Goal: Information Seeking & Learning: Find specific fact

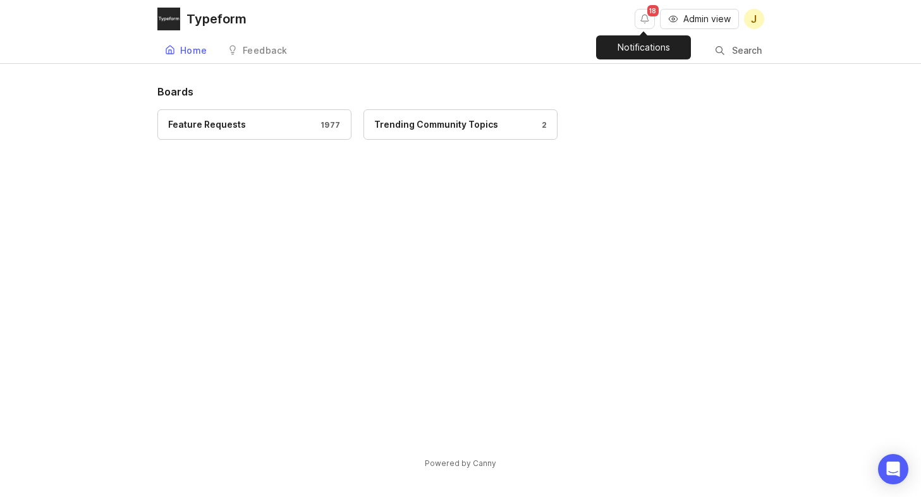
click at [646, 17] on button "Notifications" at bounding box center [645, 19] width 20 height 20
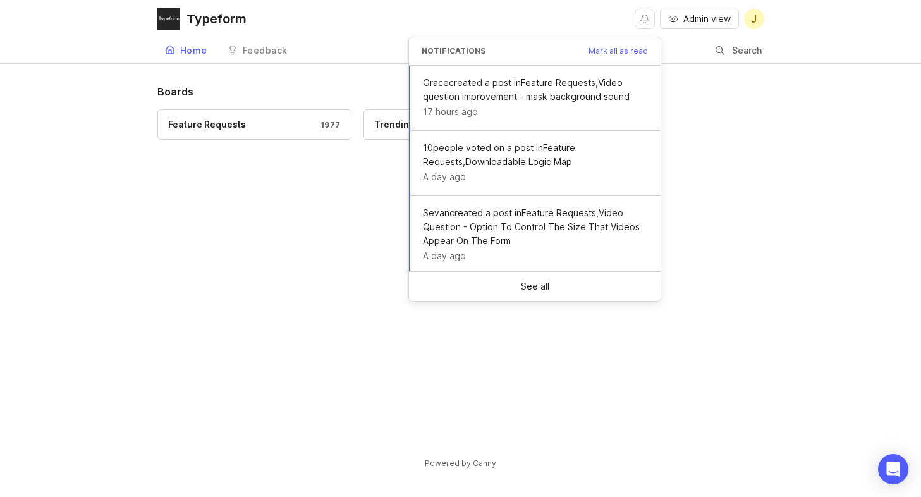
click at [646, 18] on button "Notifications" at bounding box center [645, 19] width 20 height 20
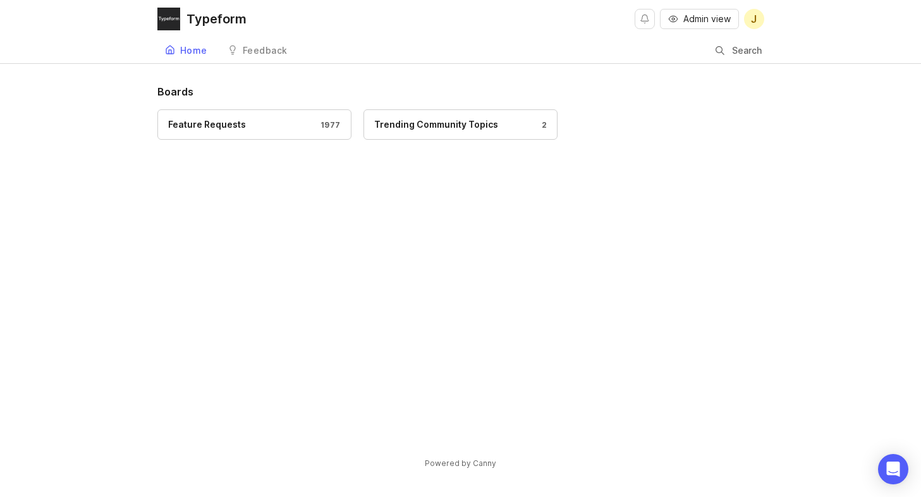
click at [736, 55] on input "Search" at bounding box center [747, 51] width 33 height 14
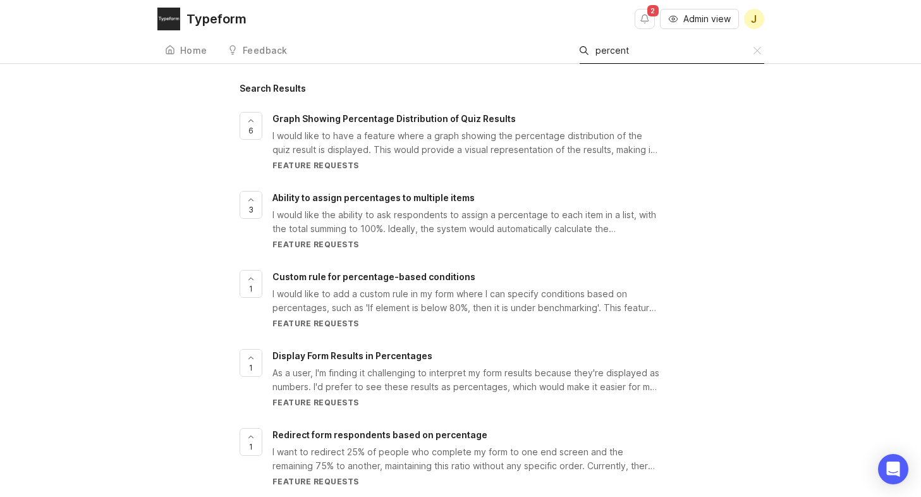
type input "percent"
click at [457, 117] on span "Graph Showing Percentage Distribution of Quiz Results" at bounding box center [393, 118] width 243 height 11
